Goal: Task Accomplishment & Management: Use online tool/utility

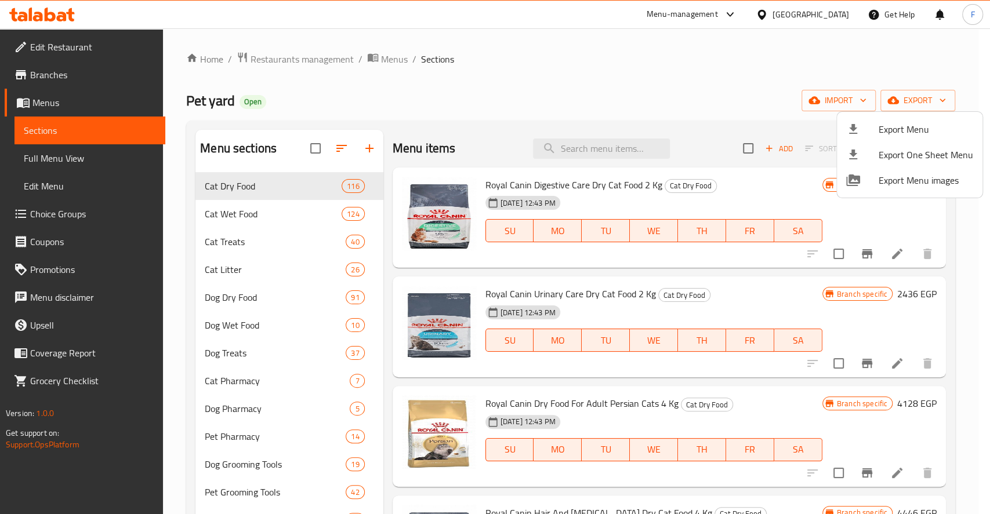
click at [45, 17] on div at bounding box center [495, 257] width 990 height 514
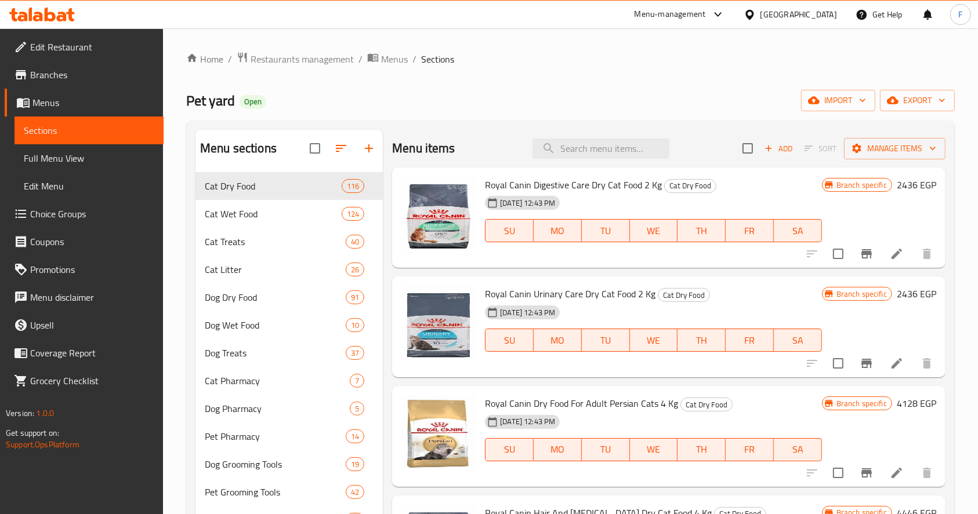
click at [45, 12] on icon at bounding box center [50, 15] width 11 height 14
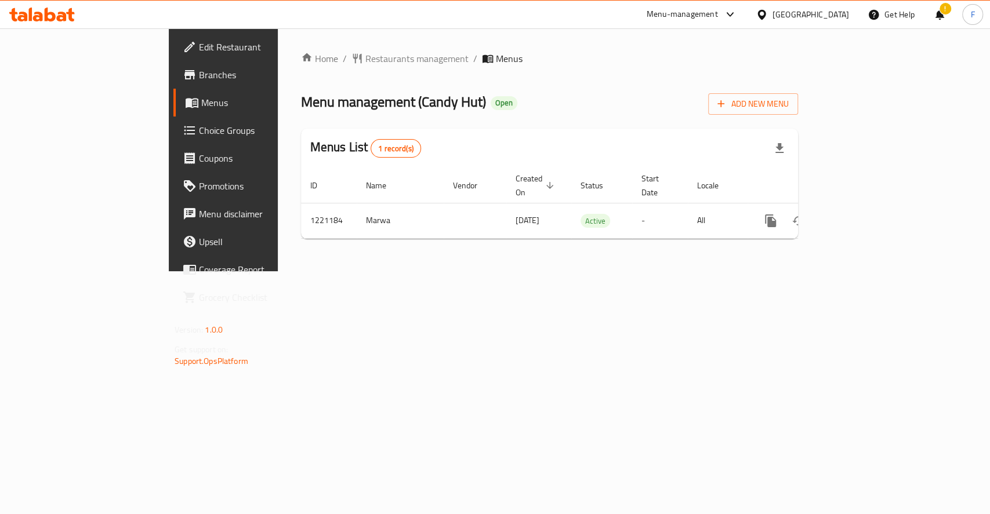
click at [39, 12] on icon at bounding box center [38, 17] width 10 height 10
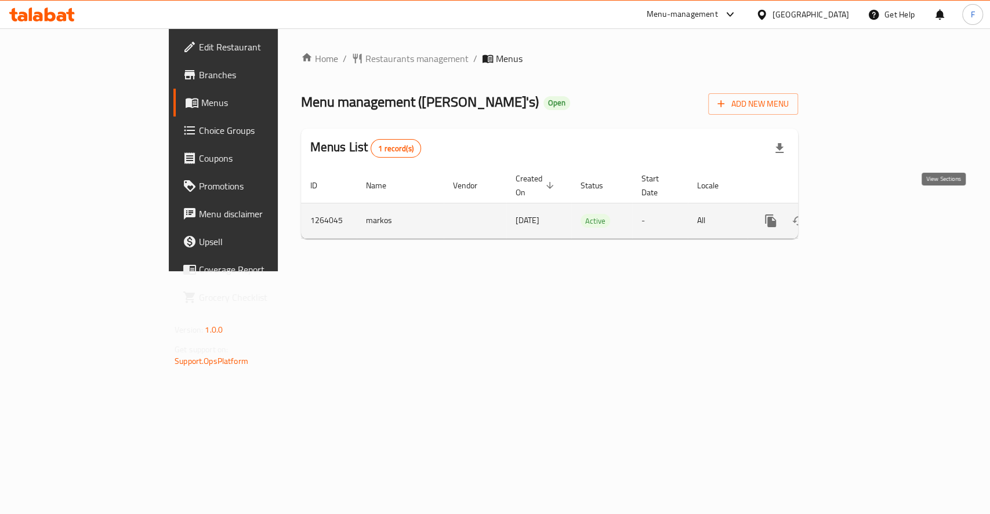
click at [861, 214] on icon "enhanced table" at bounding box center [854, 221] width 14 height 14
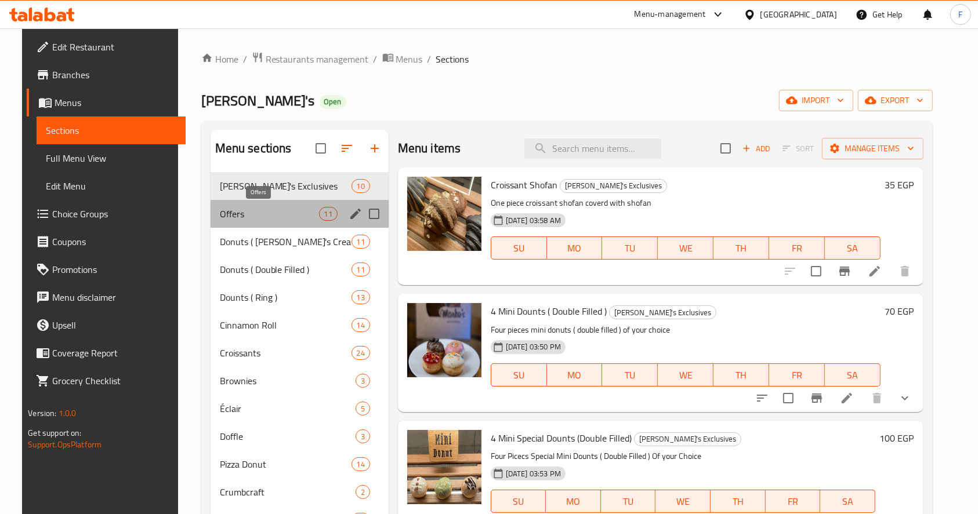
click at [248, 212] on span "Offers" at bounding box center [269, 214] width 99 height 14
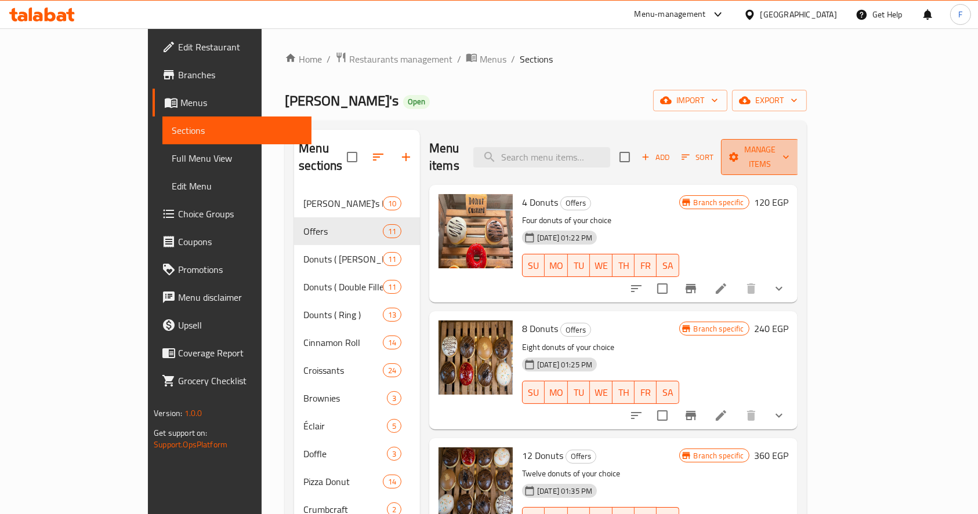
click at [789, 146] on span "Manage items" at bounding box center [759, 157] width 59 height 29
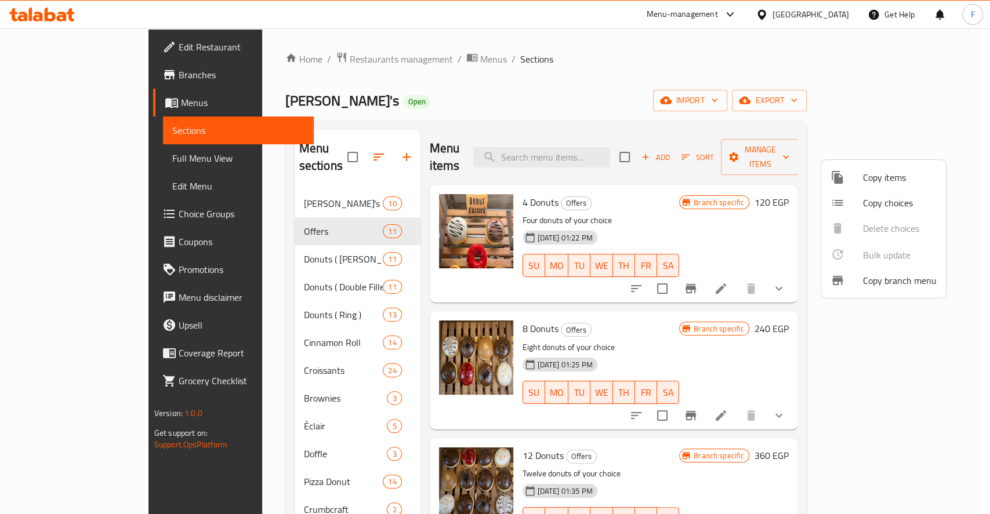
click at [731, 204] on div at bounding box center [495, 257] width 990 height 514
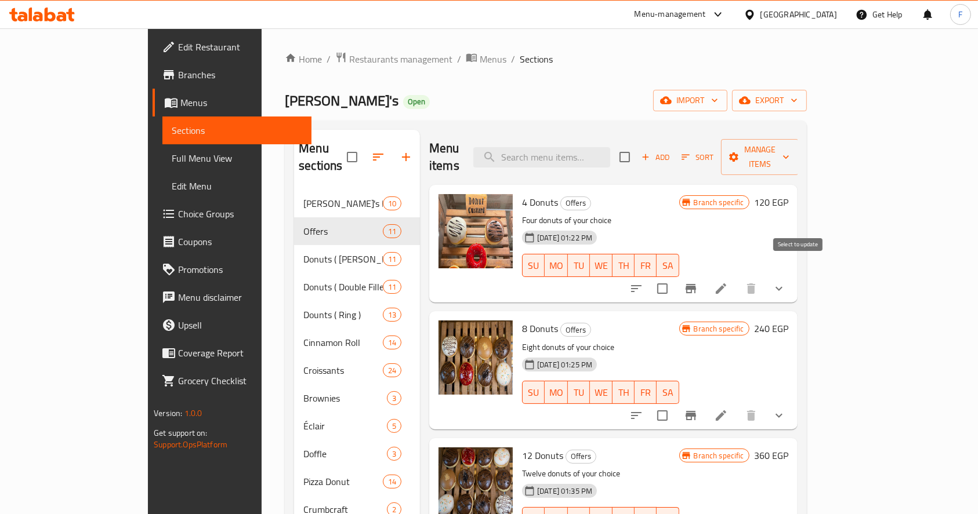
click at [674, 277] on input "checkbox" at bounding box center [662, 289] width 24 height 24
checkbox input "true"
click at [674, 404] on input "checkbox" at bounding box center [662, 416] width 24 height 24
checkbox input "true"
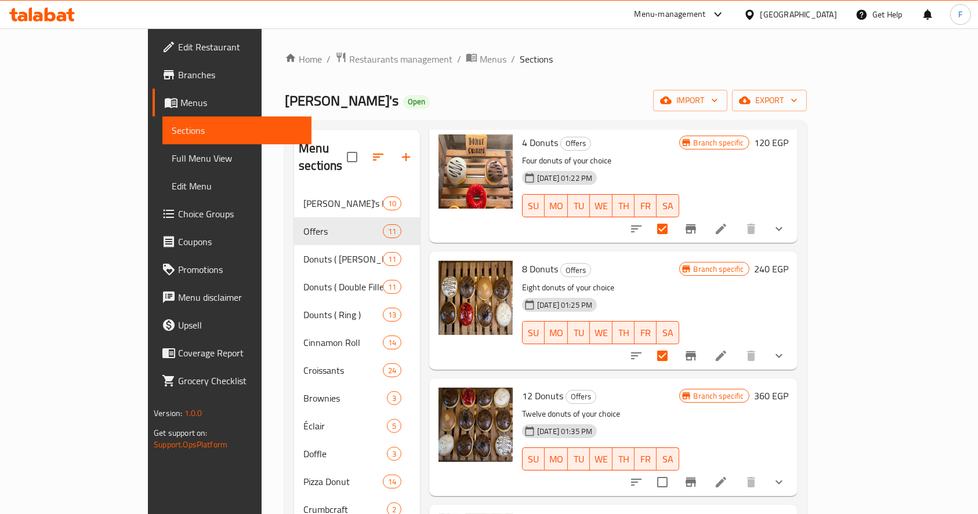
scroll to position [60, 0]
click at [674, 470] on input "checkbox" at bounding box center [662, 482] width 24 height 24
checkbox input "true"
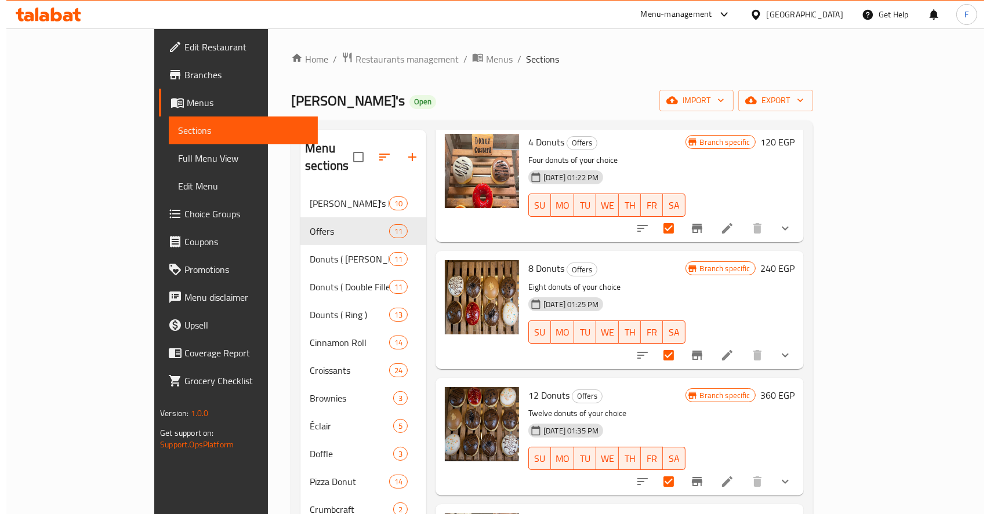
scroll to position [0, 0]
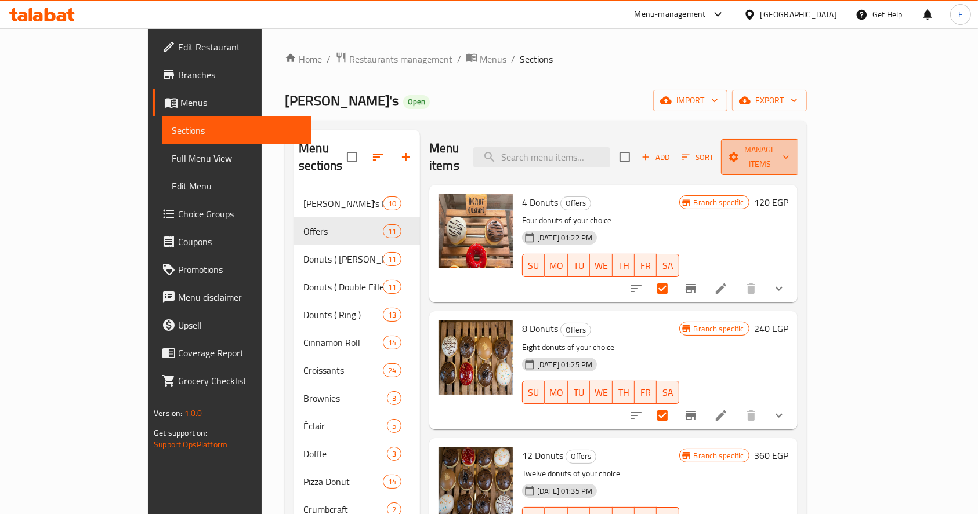
click at [789, 147] on span "Manage items" at bounding box center [759, 157] width 59 height 29
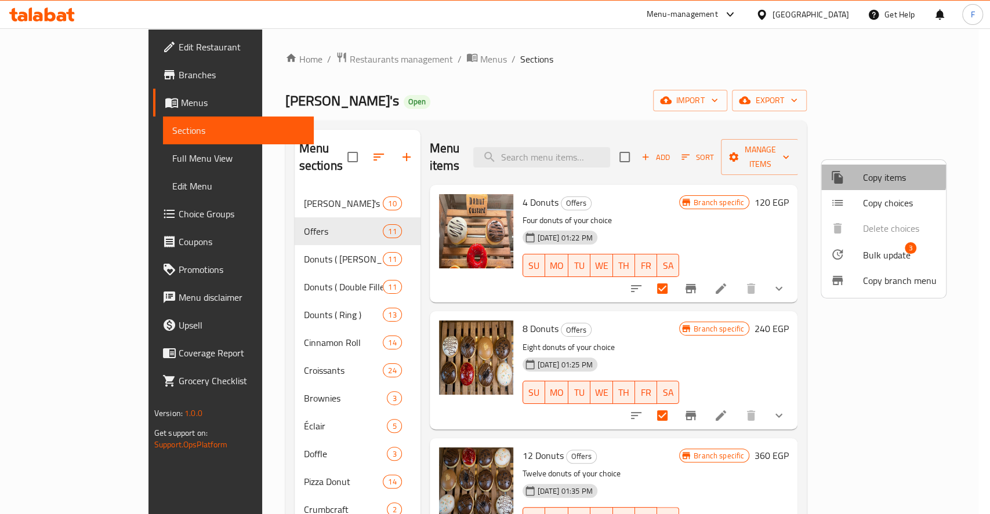
click at [872, 174] on span "Copy items" at bounding box center [900, 177] width 74 height 14
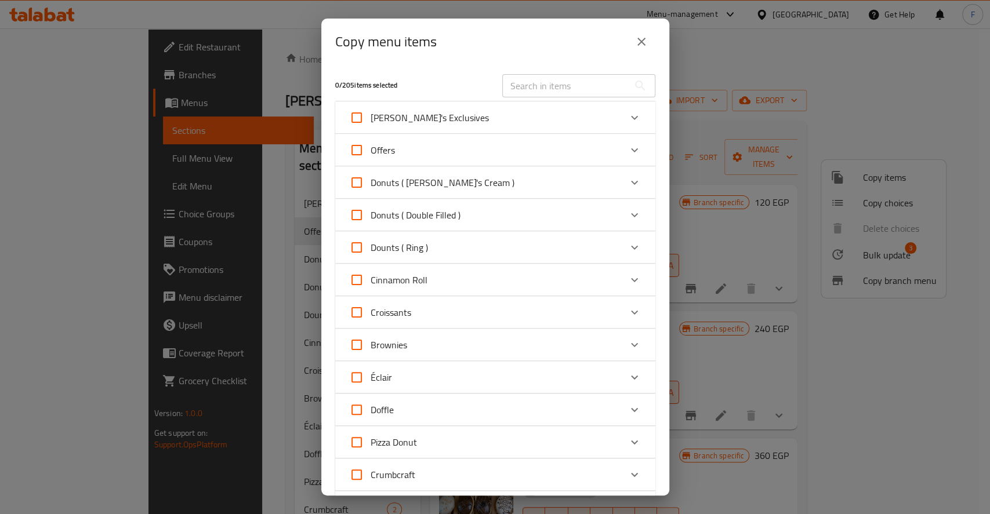
click at [598, 151] on div "Offers" at bounding box center [484, 150] width 271 height 28
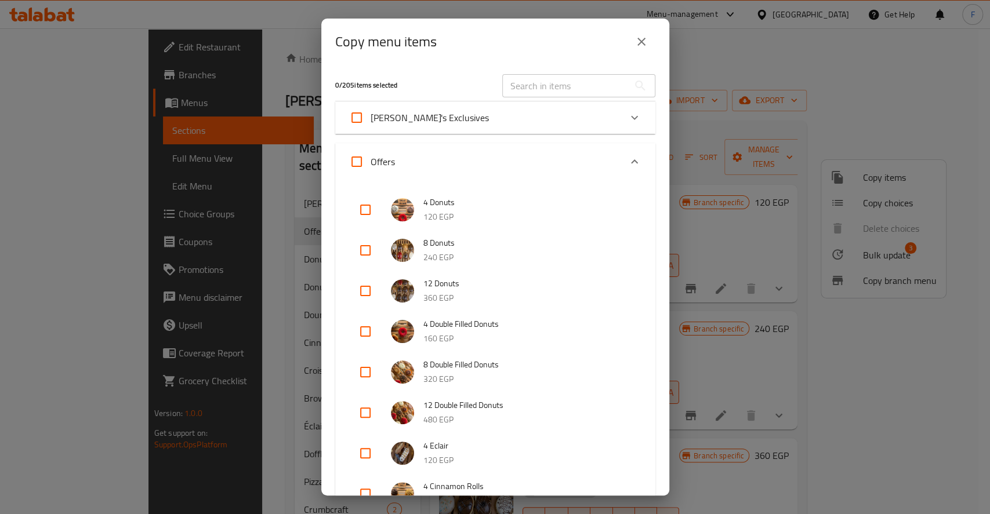
click at [362, 210] on input "checkbox" at bounding box center [365, 210] width 28 height 28
checkbox input "true"
click at [371, 244] on input "checkbox" at bounding box center [365, 251] width 28 height 28
checkbox input "true"
click at [362, 293] on input "checkbox" at bounding box center [365, 291] width 28 height 28
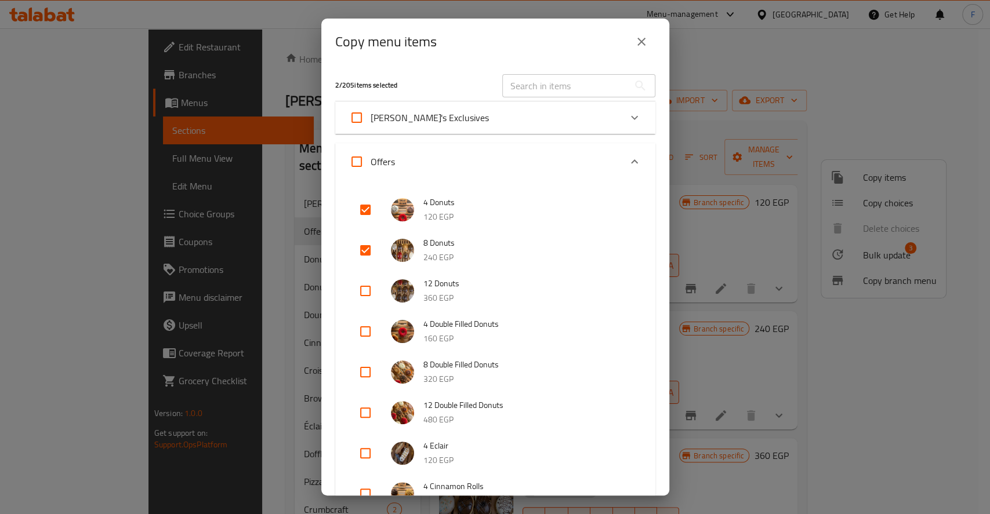
checkbox input "true"
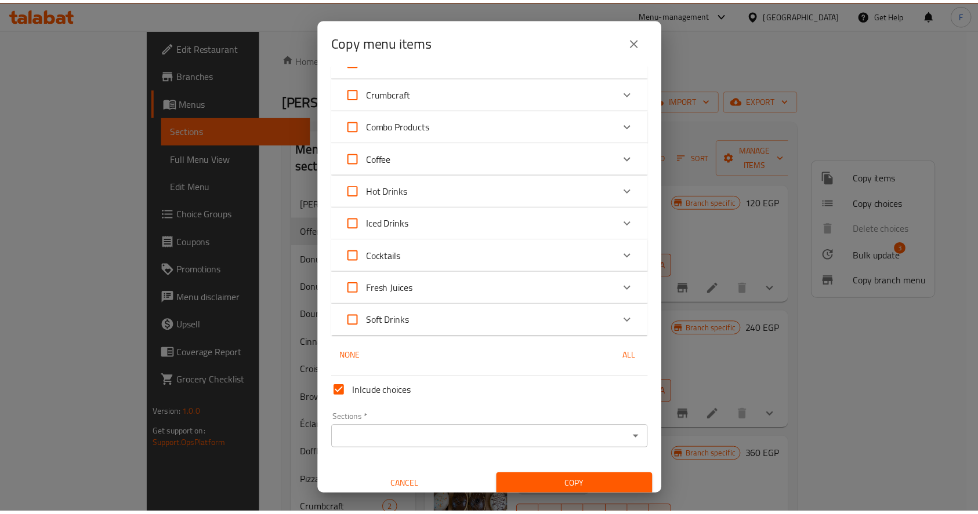
scroll to position [887, 0]
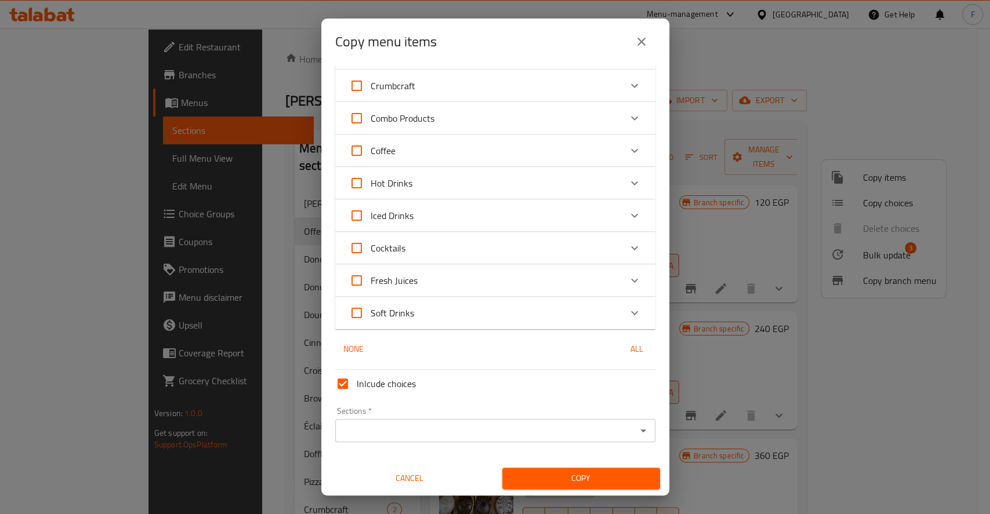
click at [502, 433] on input "Sections   *" at bounding box center [486, 431] width 294 height 16
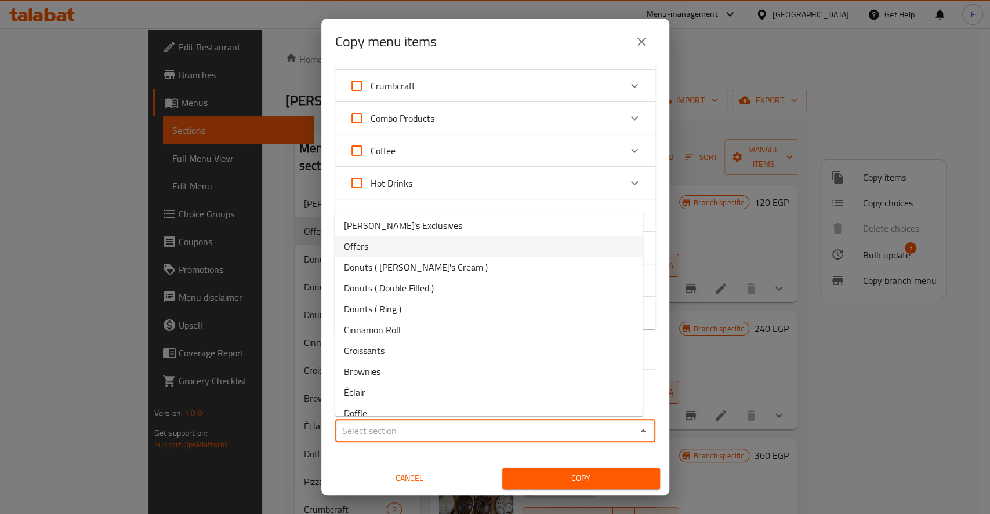
click at [455, 245] on li "Offers" at bounding box center [489, 246] width 308 height 21
type input "Offers"
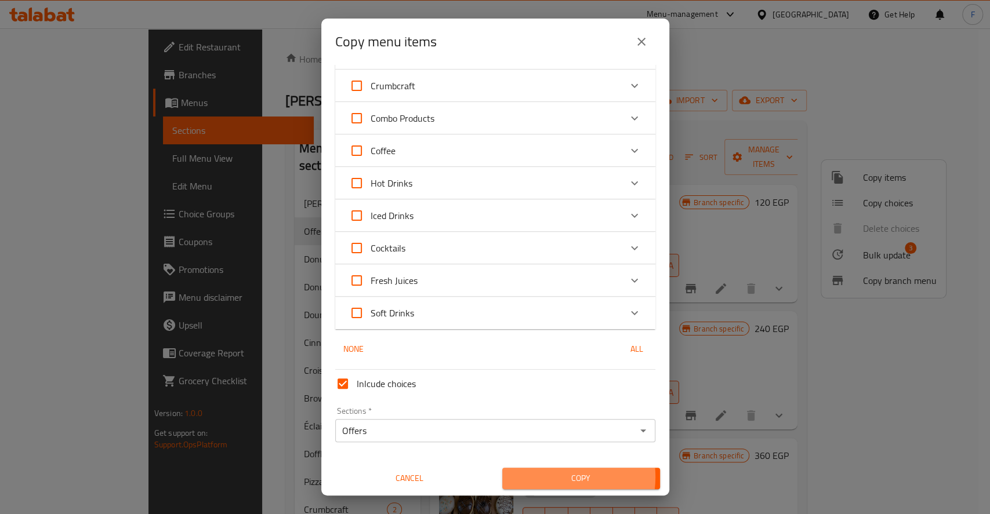
click at [546, 477] on span "Copy" at bounding box center [580, 478] width 139 height 14
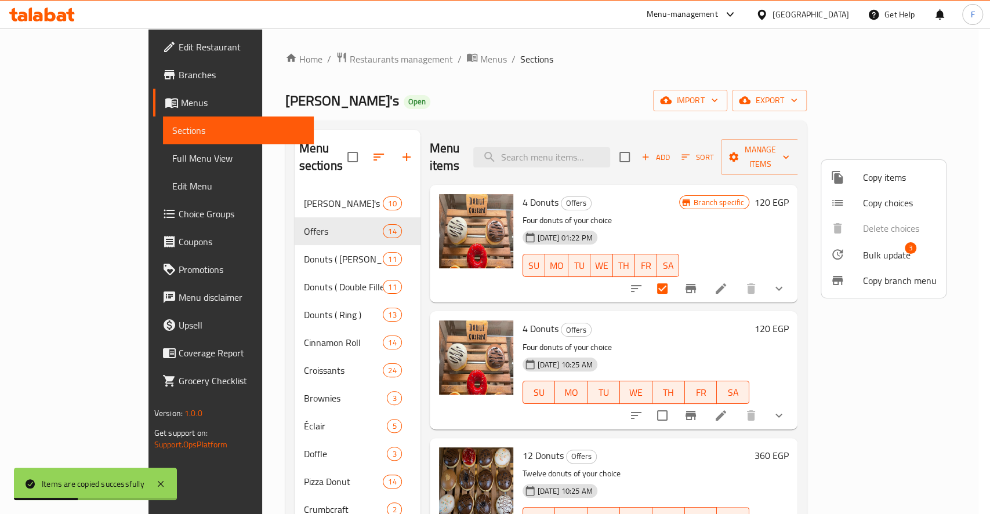
click at [635, 213] on div at bounding box center [495, 257] width 990 height 514
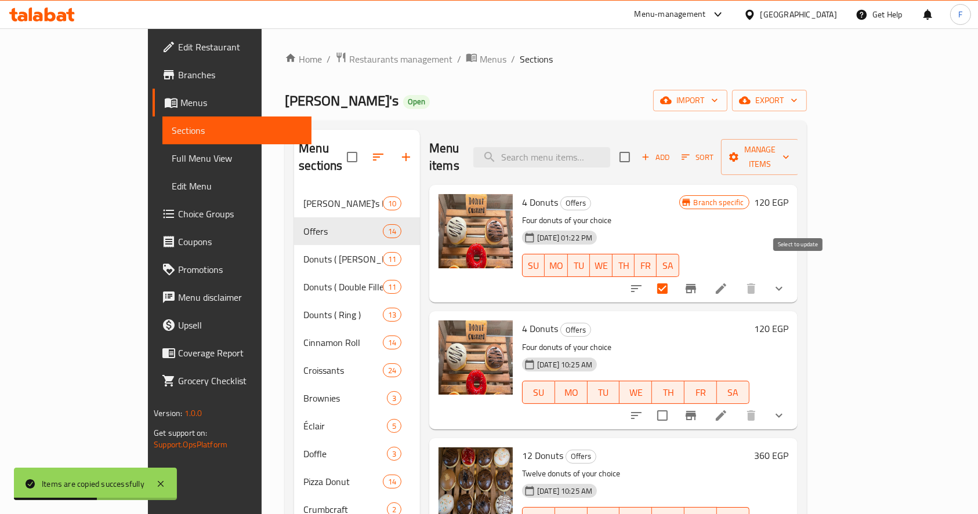
click at [674, 277] on input "checkbox" at bounding box center [662, 289] width 24 height 24
checkbox input "false"
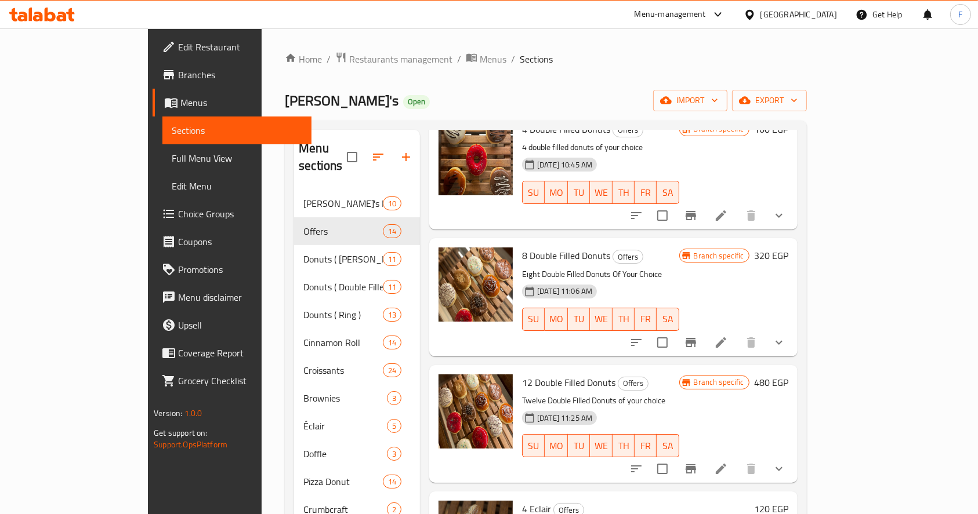
scroll to position [837, 0]
